Goal: Check status: Check status

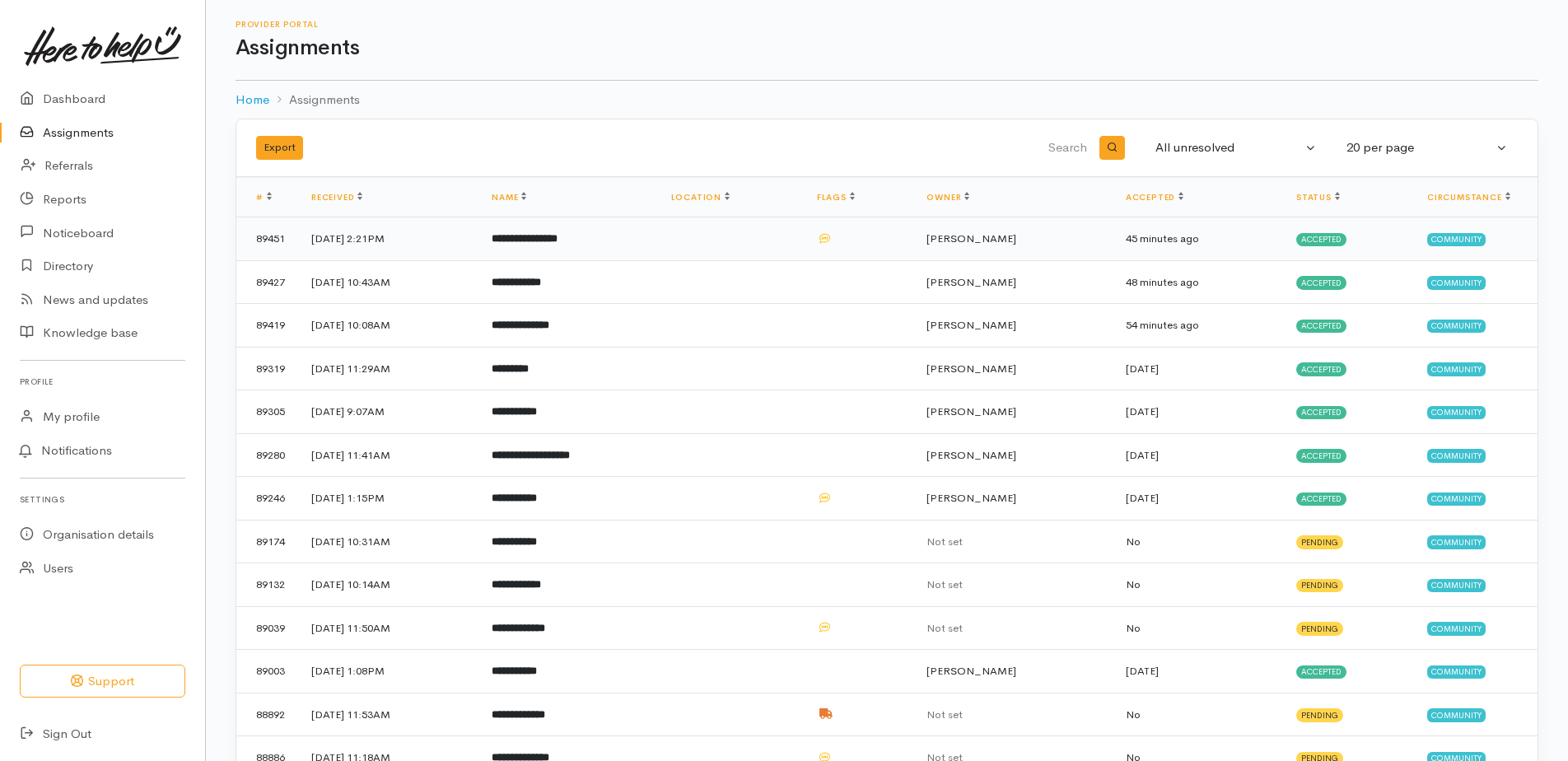
click at [830, 239] on icon at bounding box center [824, 238] width 11 height 11
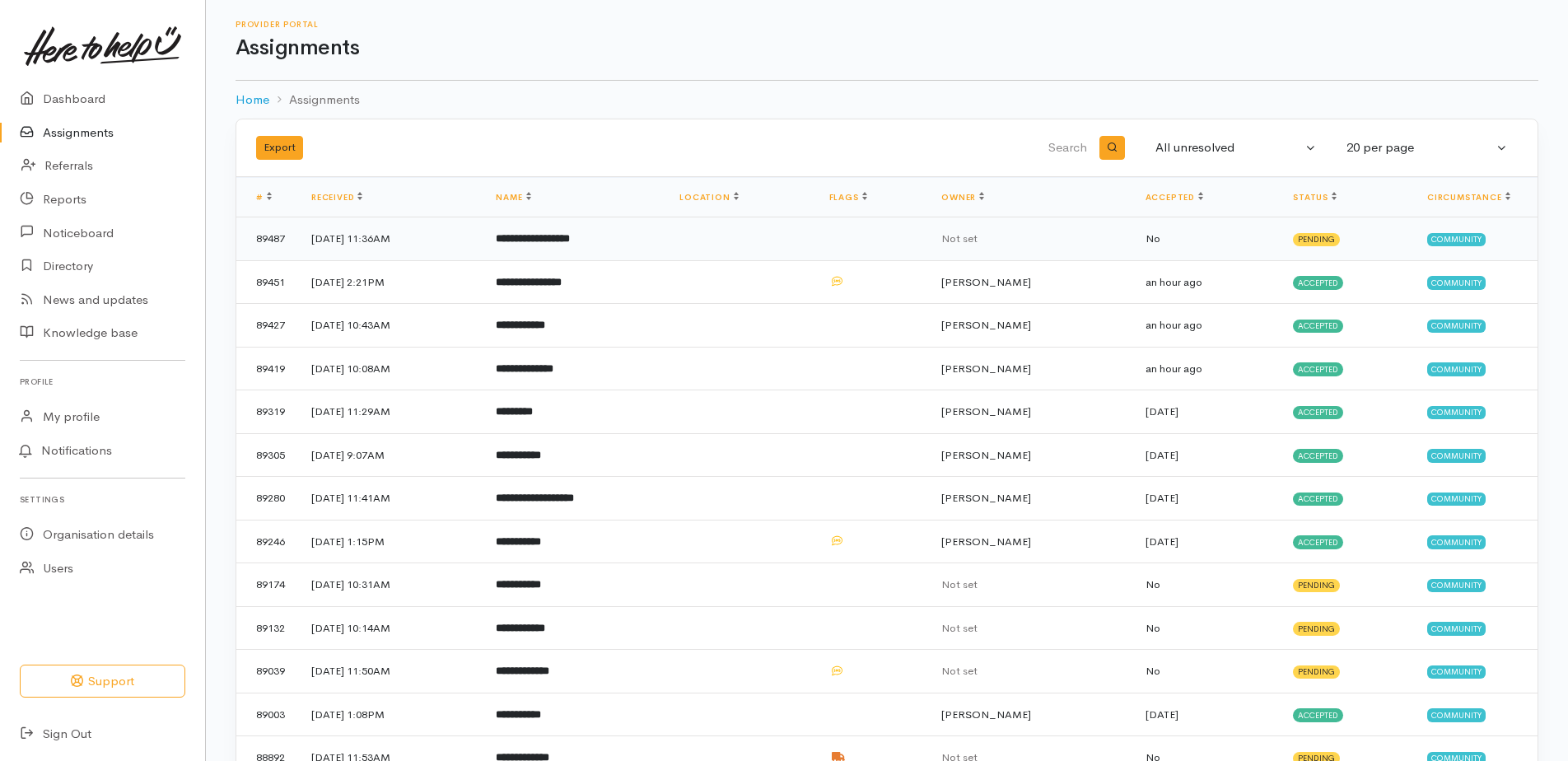
click at [570, 240] on b "**********" at bounding box center [532, 238] width 74 height 11
click at [594, 228] on td "**********" at bounding box center [574, 239] width 184 height 43
